Goal: Information Seeking & Learning: Learn about a topic

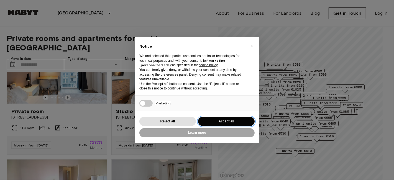
click at [210, 120] on button "Accept all" at bounding box center [226, 121] width 57 height 9
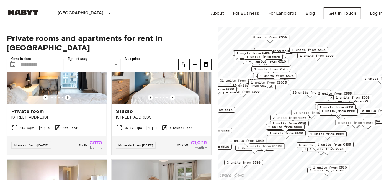
scroll to position [40, 0]
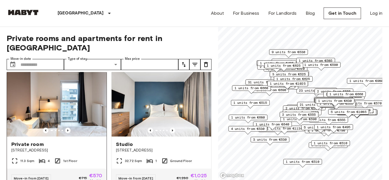
scroll to position [4, 0]
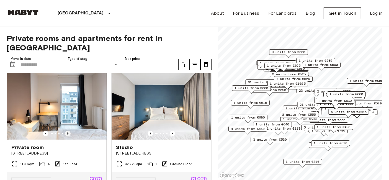
click at [66, 131] on icon "Previous image" at bounding box center [68, 134] width 6 height 6
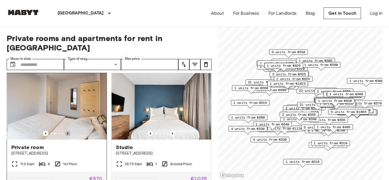
click at [66, 131] on icon "Previous image" at bounding box center [68, 134] width 6 height 6
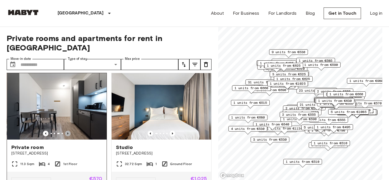
click at [66, 131] on icon "Previous image" at bounding box center [68, 134] width 6 height 6
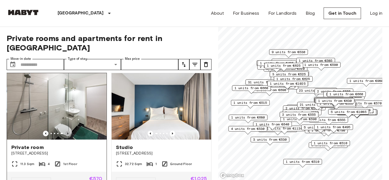
click at [66, 131] on icon "Previous image" at bounding box center [68, 134] width 6 height 6
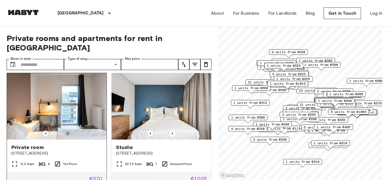
click at [66, 131] on icon "Previous image" at bounding box center [68, 134] width 6 height 6
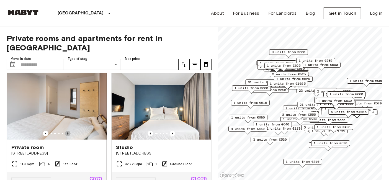
click at [66, 131] on icon "Previous image" at bounding box center [68, 134] width 6 height 6
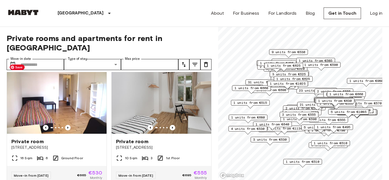
scroll to position [130, 0]
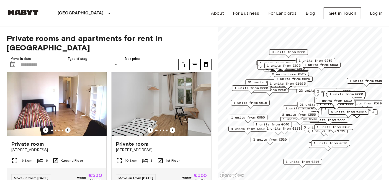
click at [67, 127] on icon "Previous image" at bounding box center [68, 130] width 6 height 6
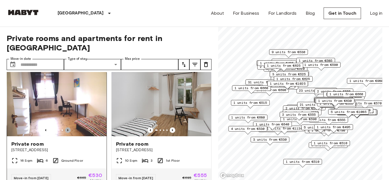
click at [67, 127] on icon "Previous image" at bounding box center [68, 130] width 6 height 6
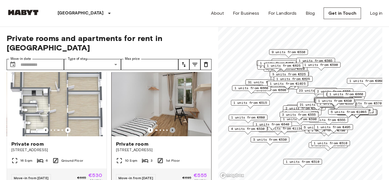
click at [170, 127] on icon "Previous image" at bounding box center [173, 130] width 6 height 6
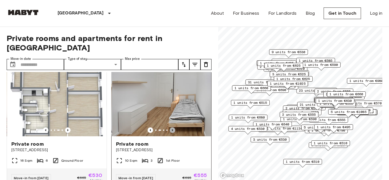
click at [170, 127] on icon "Previous image" at bounding box center [173, 130] width 6 height 6
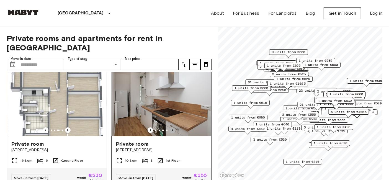
click at [170, 127] on icon "Previous image" at bounding box center [173, 130] width 6 height 6
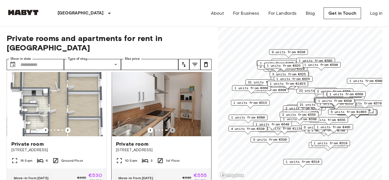
click at [170, 127] on icon "Previous image" at bounding box center [173, 130] width 6 height 6
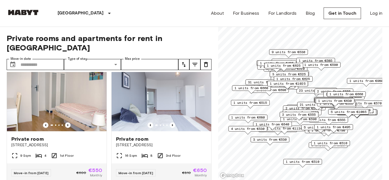
scroll to position [253, 0]
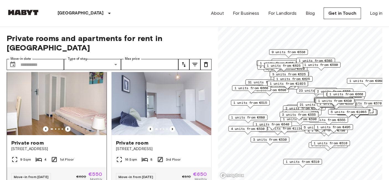
click at [63, 126] on div at bounding box center [57, 129] width 100 height 6
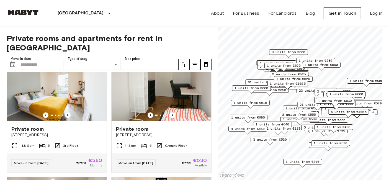
scroll to position [390, 0]
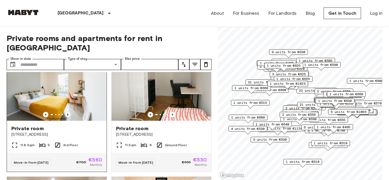
click at [65, 112] on icon "Previous image" at bounding box center [68, 115] width 6 height 6
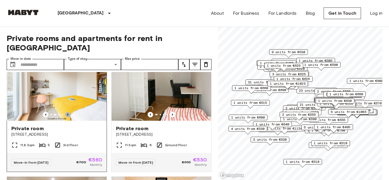
click at [65, 112] on icon "Previous image" at bounding box center [68, 115] width 6 height 6
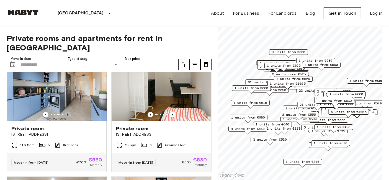
click at [65, 112] on icon "Previous image" at bounding box center [68, 115] width 6 height 6
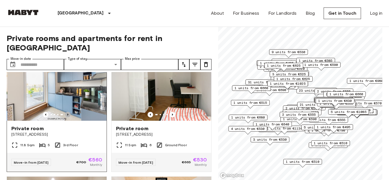
click at [65, 112] on icon "Previous image" at bounding box center [68, 115] width 6 height 6
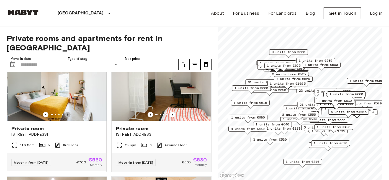
click at [65, 112] on icon "Previous image" at bounding box center [68, 115] width 6 height 6
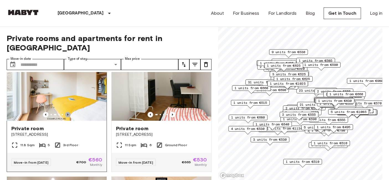
click at [65, 112] on icon "Previous image" at bounding box center [68, 115] width 6 height 6
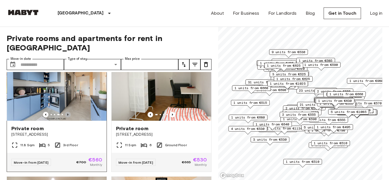
click at [65, 112] on icon "Previous image" at bounding box center [68, 115] width 6 height 6
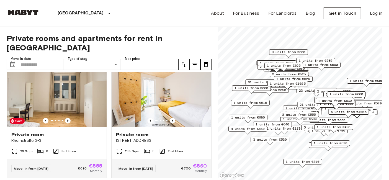
scroll to position [504, 0]
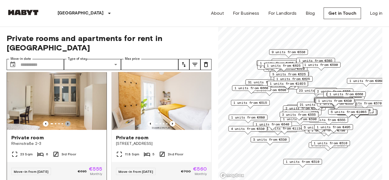
click at [67, 124] on icon "Previous image" at bounding box center [67, 124] width 1 height 2
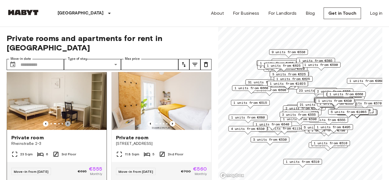
click at [67, 124] on icon "Previous image" at bounding box center [67, 124] width 1 height 2
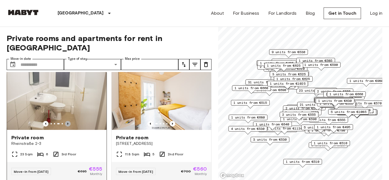
click at [67, 124] on icon "Previous image" at bounding box center [67, 124] width 1 height 2
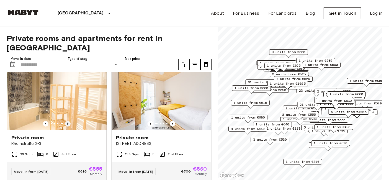
click at [67, 124] on icon "Previous image" at bounding box center [67, 124] width 1 height 2
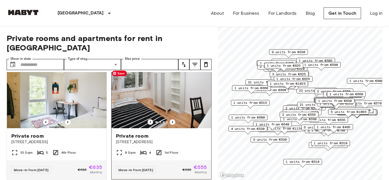
scroll to position [627, 0]
click at [170, 124] on icon "Previous image" at bounding box center [173, 123] width 6 height 6
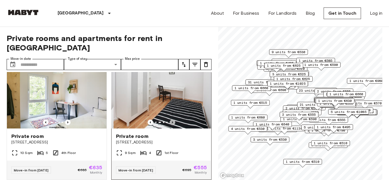
click at [170, 124] on icon "Previous image" at bounding box center [173, 123] width 6 height 6
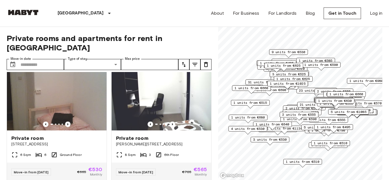
scroll to position [747, 0]
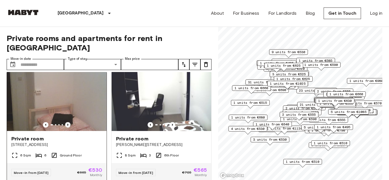
click at [65, 128] on icon "Previous image" at bounding box center [68, 125] width 6 height 6
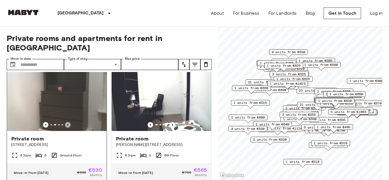
click at [66, 128] on icon "Previous image" at bounding box center [68, 125] width 6 height 6
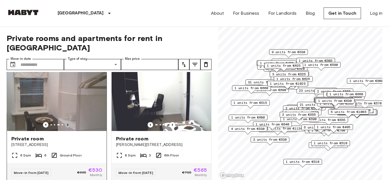
click at [66, 128] on icon "Previous image" at bounding box center [68, 125] width 6 height 6
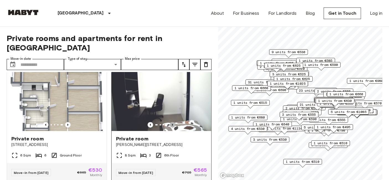
click at [170, 128] on icon "Previous image" at bounding box center [173, 125] width 6 height 6
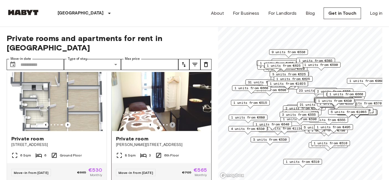
click at [170, 128] on icon "Previous image" at bounding box center [173, 125] width 6 height 6
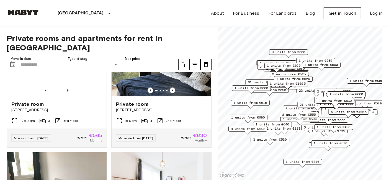
scroll to position [1264, 0]
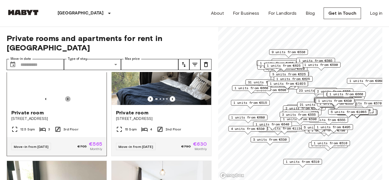
click at [67, 102] on icon "Previous image" at bounding box center [68, 99] width 6 height 6
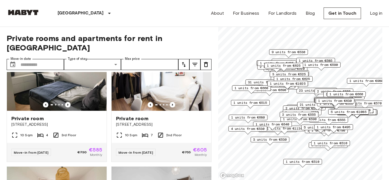
scroll to position [1379, 0]
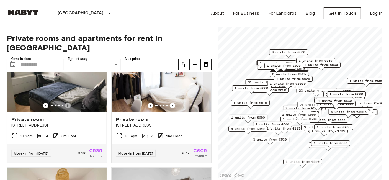
click at [65, 108] on icon "Previous image" at bounding box center [68, 106] width 6 height 6
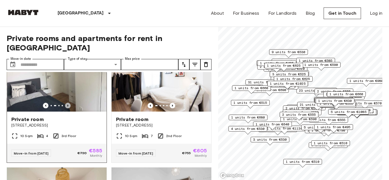
click at [65, 108] on icon "Previous image" at bounding box center [68, 106] width 6 height 6
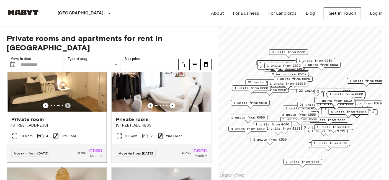
click at [65, 108] on icon "Previous image" at bounding box center [68, 106] width 6 height 6
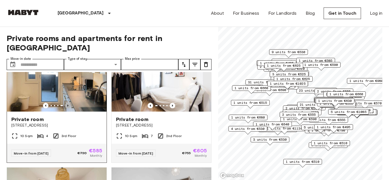
click at [65, 108] on icon "Previous image" at bounding box center [68, 106] width 6 height 6
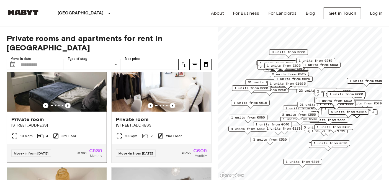
click at [47, 108] on div at bounding box center [57, 106] width 100 height 6
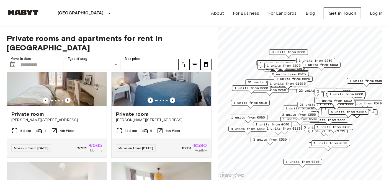
scroll to position [1505, 0]
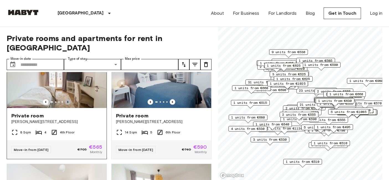
click at [65, 105] on icon "Previous image" at bounding box center [68, 102] width 6 height 6
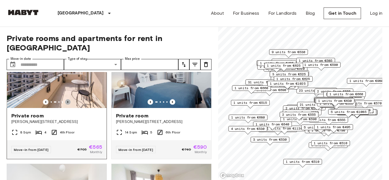
click at [65, 105] on icon "Previous image" at bounding box center [68, 102] width 6 height 6
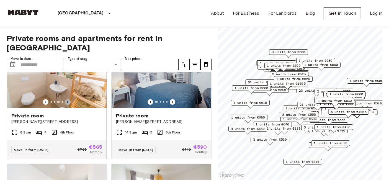
click at [65, 105] on icon "Previous image" at bounding box center [68, 102] width 6 height 6
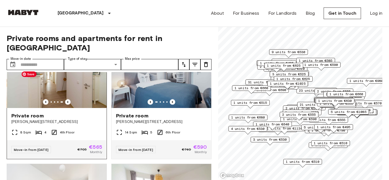
click at [87, 96] on img at bounding box center [57, 75] width 100 height 67
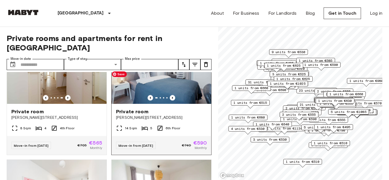
scroll to position [1510, 0]
click at [170, 100] on icon "Previous image" at bounding box center [173, 98] width 6 height 6
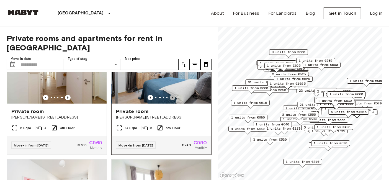
click at [170, 100] on icon "Previous image" at bounding box center [173, 98] width 6 height 6
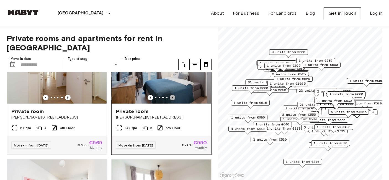
click at [170, 100] on icon "Previous image" at bounding box center [173, 98] width 6 height 6
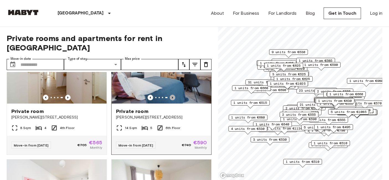
click at [170, 100] on icon "Previous image" at bounding box center [173, 98] width 6 height 6
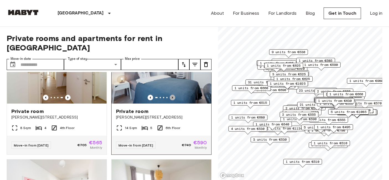
click at [170, 100] on icon "Previous image" at bounding box center [173, 98] width 6 height 6
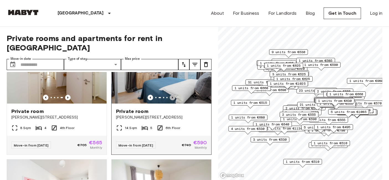
click at [170, 100] on icon "Previous image" at bounding box center [173, 98] width 6 height 6
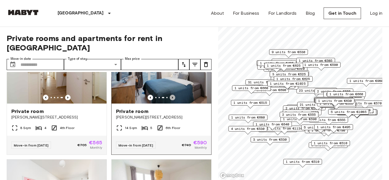
click at [170, 100] on icon "Previous image" at bounding box center [173, 98] width 6 height 6
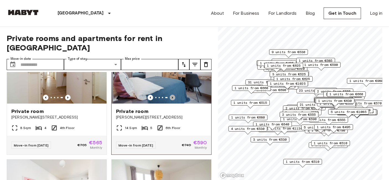
click at [170, 100] on icon "Previous image" at bounding box center [173, 98] width 6 height 6
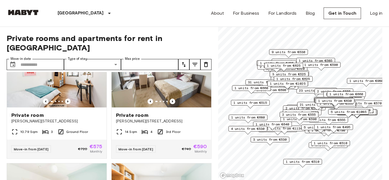
scroll to position [1630, 0]
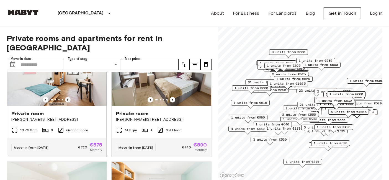
click at [67, 101] on icon "Previous image" at bounding box center [67, 100] width 1 height 2
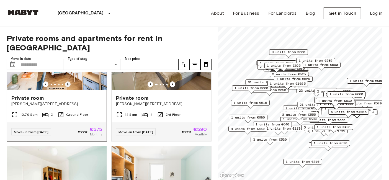
scroll to position [1641, 0]
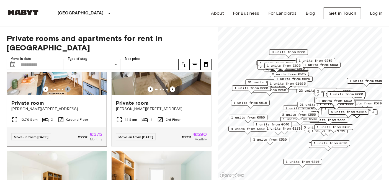
click at [67, 92] on icon "Previous image" at bounding box center [68, 89] width 6 height 6
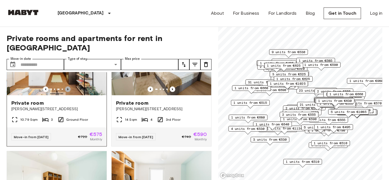
click at [67, 92] on icon "Previous image" at bounding box center [68, 89] width 6 height 6
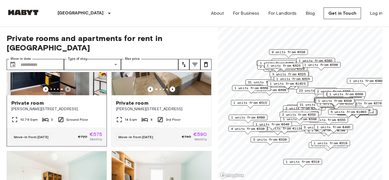
click at [67, 92] on icon "Previous image" at bounding box center [68, 89] width 6 height 6
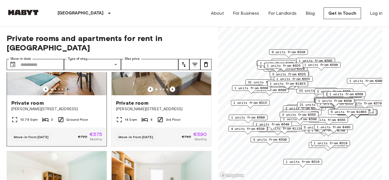
click at [67, 92] on icon "Previous image" at bounding box center [68, 89] width 6 height 6
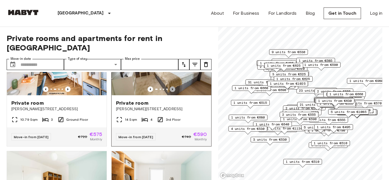
click at [172, 92] on icon "Previous image" at bounding box center [173, 89] width 6 height 6
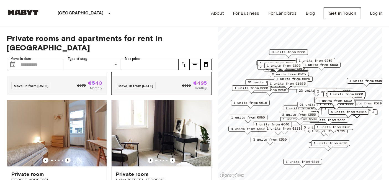
scroll to position [2433, 0]
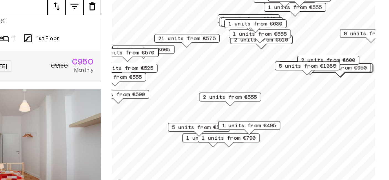
scroll to position [1051, 0]
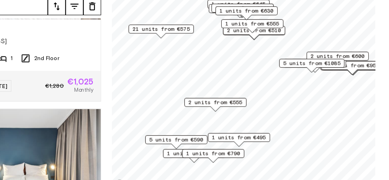
scroll to position [926, 0]
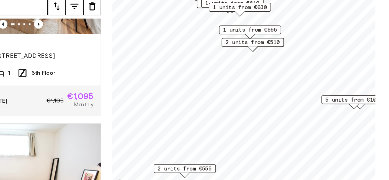
scroll to position [298, 0]
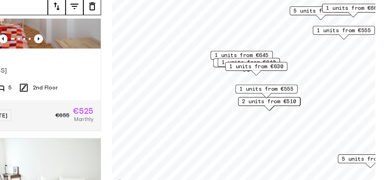
scroll to position [172, 0]
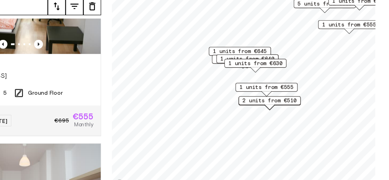
click at [322, 124] on span "2 units from €510" at bounding box center [317, 123] width 34 height 5
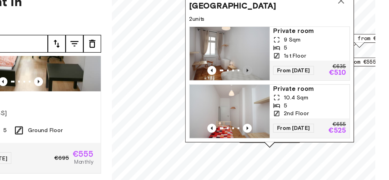
click at [303, 78] on icon "Previous image" at bounding box center [303, 81] width 6 height 6
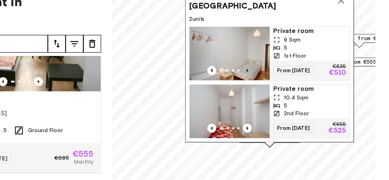
click at [303, 78] on icon "Previous image" at bounding box center [303, 81] width 6 height 6
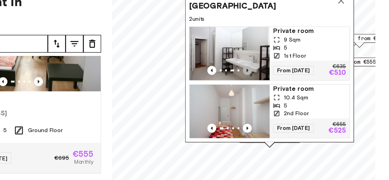
click at [303, 78] on icon "Previous image" at bounding box center [303, 81] width 6 height 6
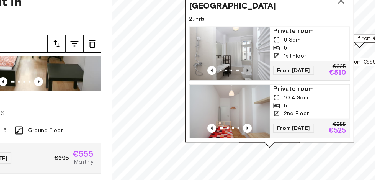
click at [303, 78] on icon "Previous image" at bounding box center [303, 81] width 6 height 6
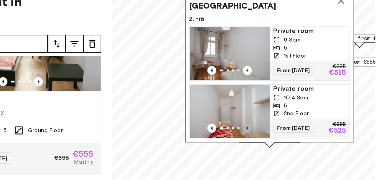
click at [303, 116] on icon "Previous image" at bounding box center [302, 117] width 1 height 2
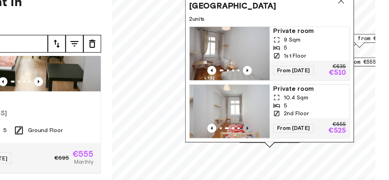
click at [303, 116] on icon "Previous image" at bounding box center [302, 117] width 1 height 2
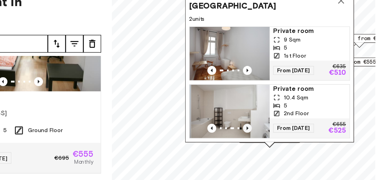
click at [303, 116] on icon "Previous image" at bounding box center [302, 117] width 1 height 2
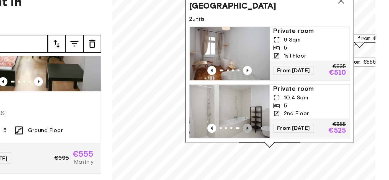
click at [303, 116] on icon "Previous image" at bounding box center [302, 117] width 1 height 2
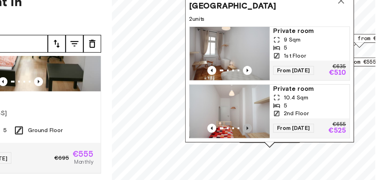
click at [303, 116] on icon "Previous image" at bounding box center [302, 117] width 1 height 2
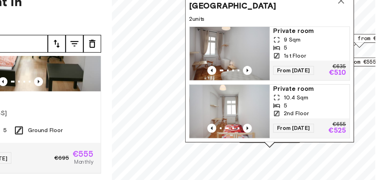
click at [317, 127] on div "Map marker" at bounding box center [317, 127] width 6 height 3
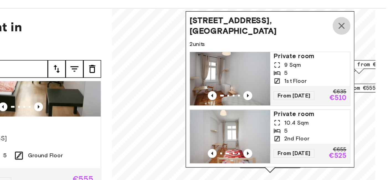
click at [362, 36] on icon "Map marker" at bounding box center [362, 38] width 4 height 4
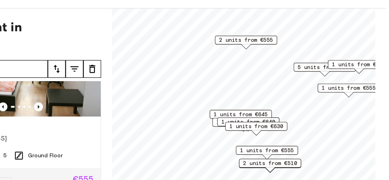
click at [317, 114] on span "1 units from €555" at bounding box center [315, 115] width 34 height 5
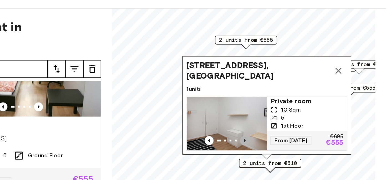
click at [300, 106] on icon "Previous image" at bounding box center [301, 109] width 6 height 6
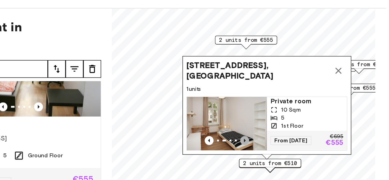
click at [300, 106] on icon "Previous image" at bounding box center [301, 109] width 6 height 6
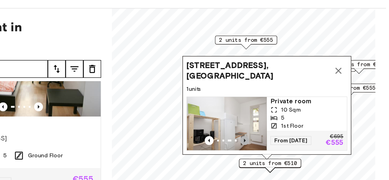
click at [300, 106] on icon "Previous image" at bounding box center [301, 109] width 6 height 6
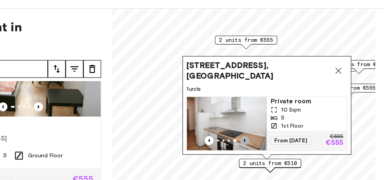
click at [300, 106] on icon "Previous image" at bounding box center [301, 109] width 6 height 6
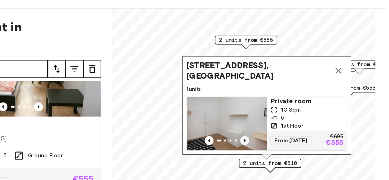
click at [300, 106] on icon "Previous image" at bounding box center [301, 109] width 6 height 6
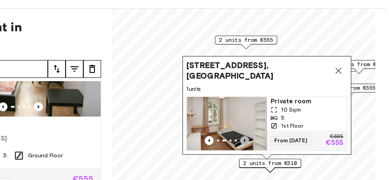
click at [300, 106] on icon "Previous image" at bounding box center [301, 109] width 6 height 6
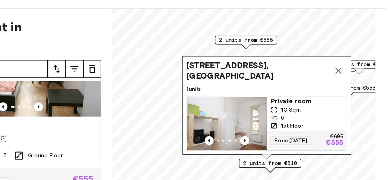
click at [359, 62] on icon "Map marker" at bounding box center [359, 65] width 7 height 7
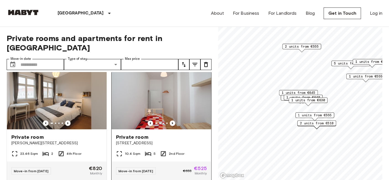
scroll to position [260, 0]
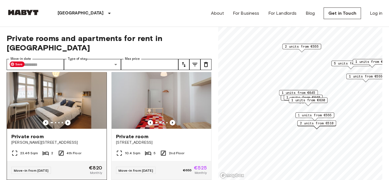
click at [63, 114] on img at bounding box center [57, 95] width 100 height 67
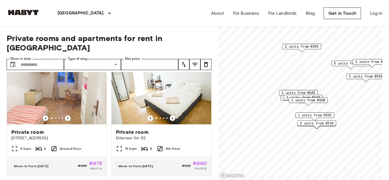
scroll to position [387, 0]
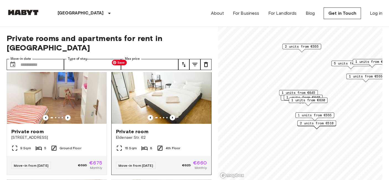
click at [170, 113] on img at bounding box center [162, 90] width 100 height 67
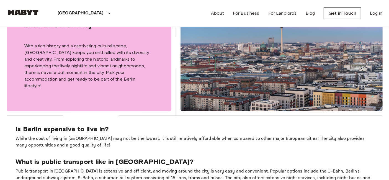
scroll to position [223, 0]
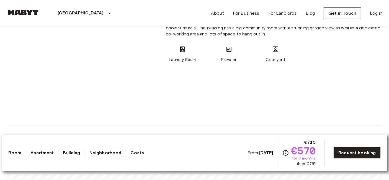
scroll to position [458, 0]
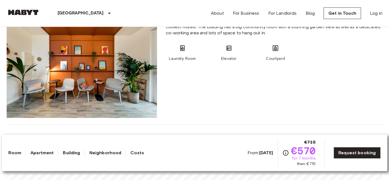
click at [132, 152] on link "Costs" at bounding box center [138, 153] width 14 height 7
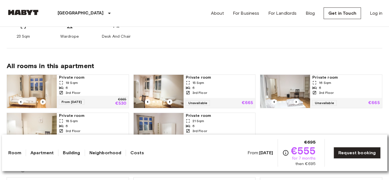
scroll to position [237, 0]
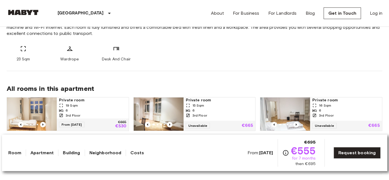
click at [135, 154] on link "Costs" at bounding box center [138, 153] width 14 height 7
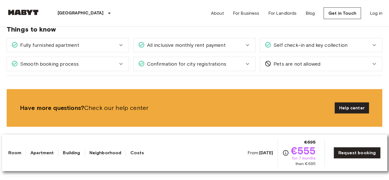
scroll to position [397, 0]
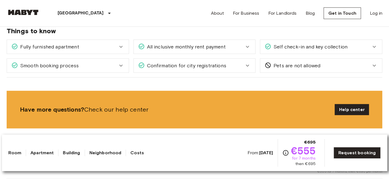
click at [225, 49] on div "All inclusive monthly rent payment" at bounding box center [191, 46] width 106 height 7
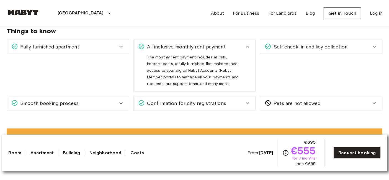
click at [229, 45] on div "All inclusive monthly rent payment" at bounding box center [191, 46] width 106 height 7
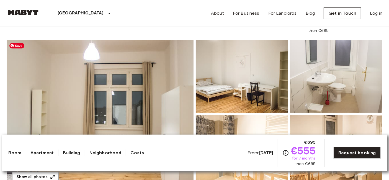
scroll to position [0, 0]
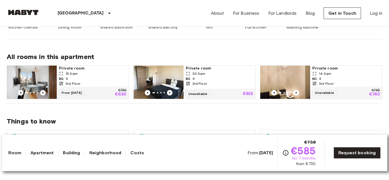
scroll to position [265, 0]
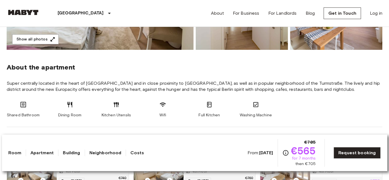
scroll to position [177, 0]
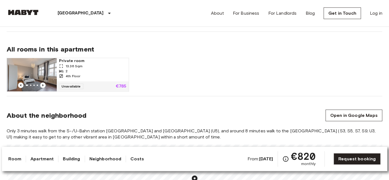
scroll to position [343, 0]
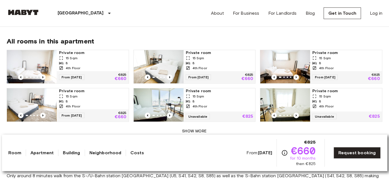
scroll to position [366, 0]
